Goal: Navigation & Orientation: Go to known website

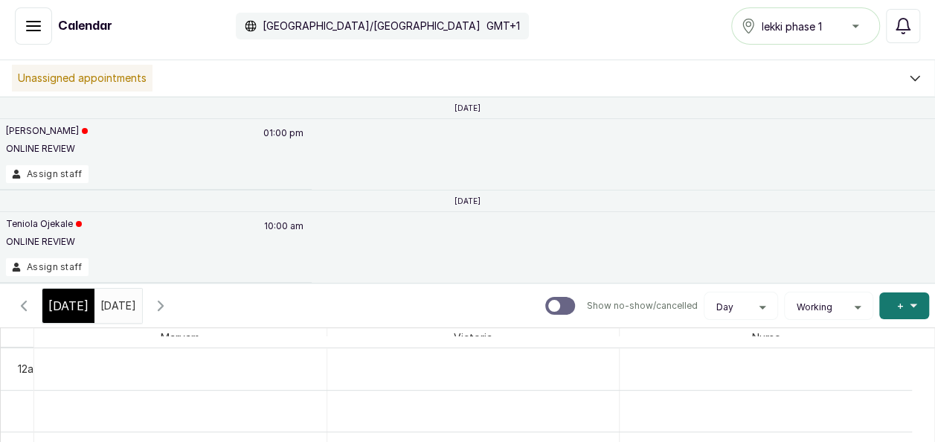
scroll to position [997, 0]
